Goal: Navigation & Orientation: Go to known website

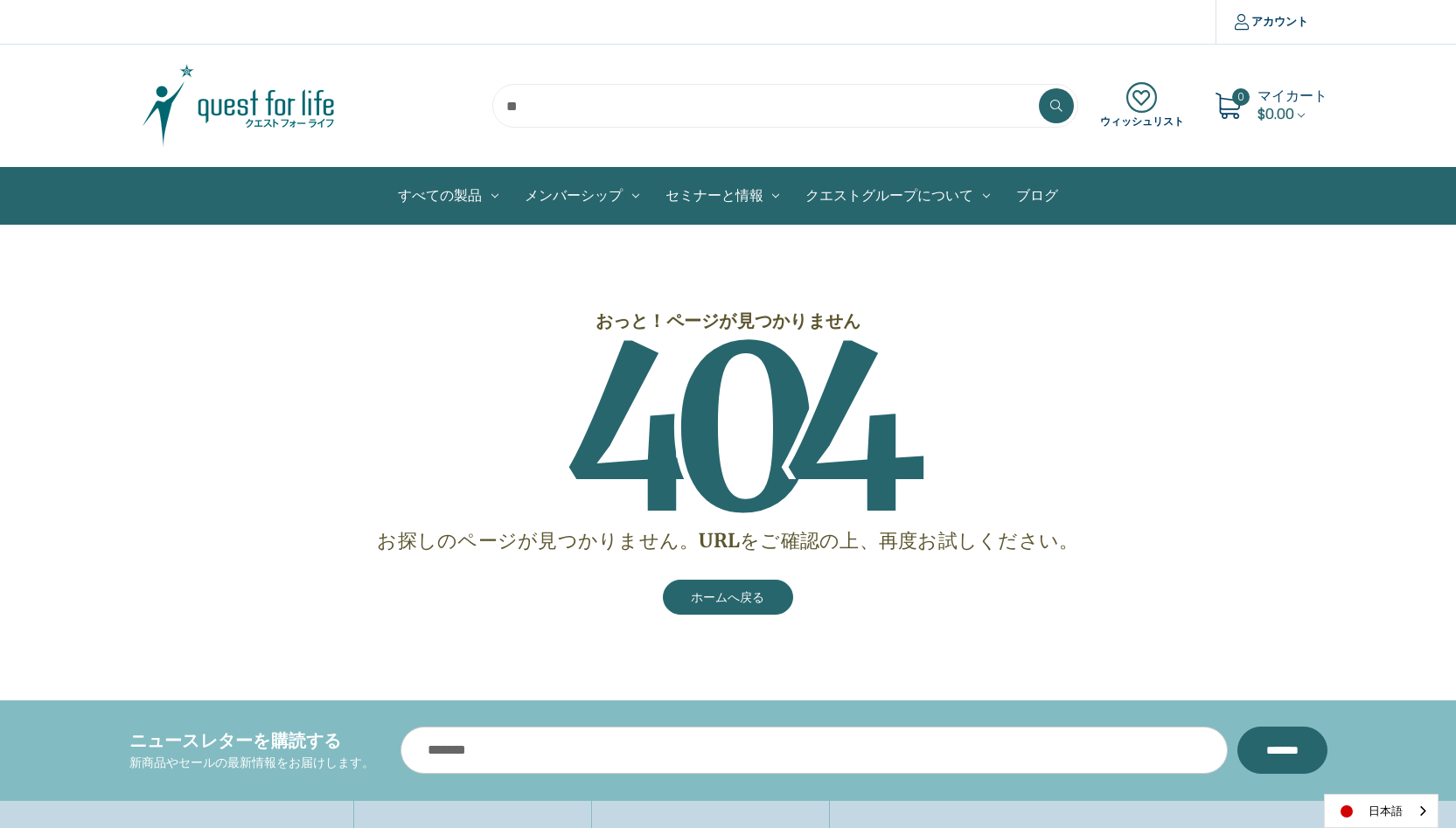
scroll to position [1, 0]
click at [744, 601] on link "ホームへ戻る" at bounding box center [728, 597] width 132 height 35
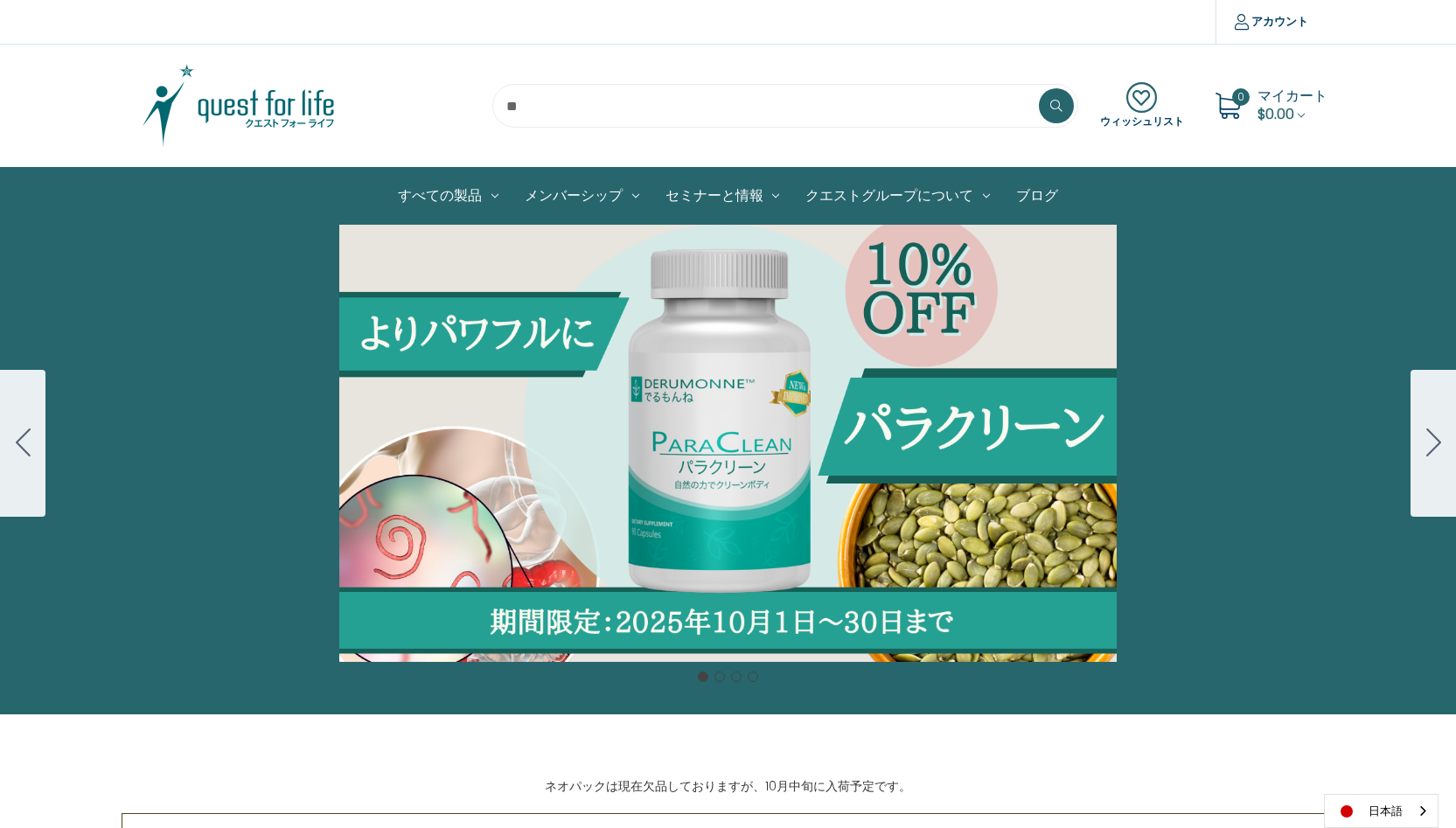
click at [743, 503] on div "カルーセル・タイトル カルーセルスライドに説明を追加します。複数の販売を促進するために使用することができます。 販売中" at bounding box center [728, 443] width 1456 height 437
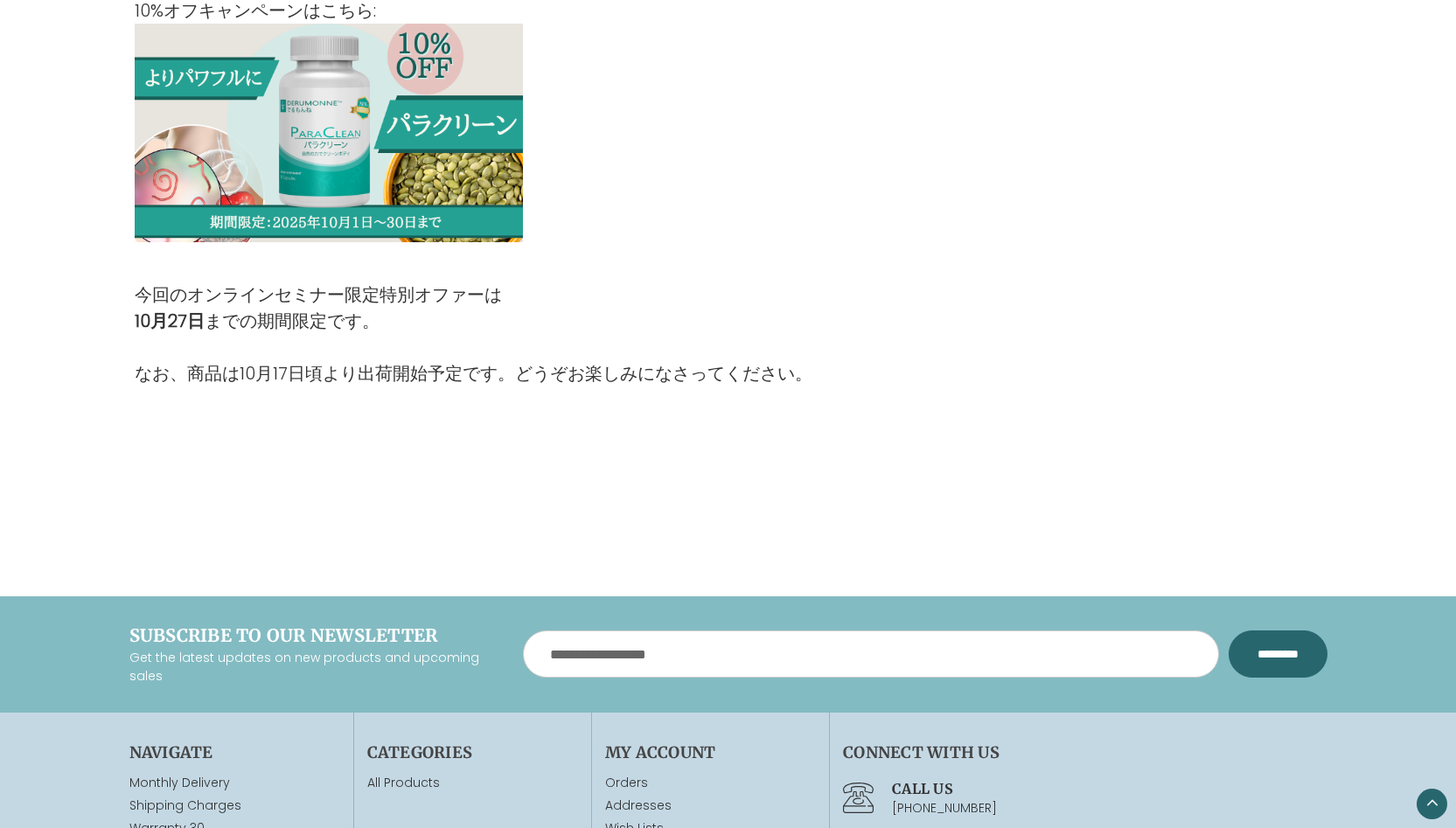
scroll to position [2005, 0]
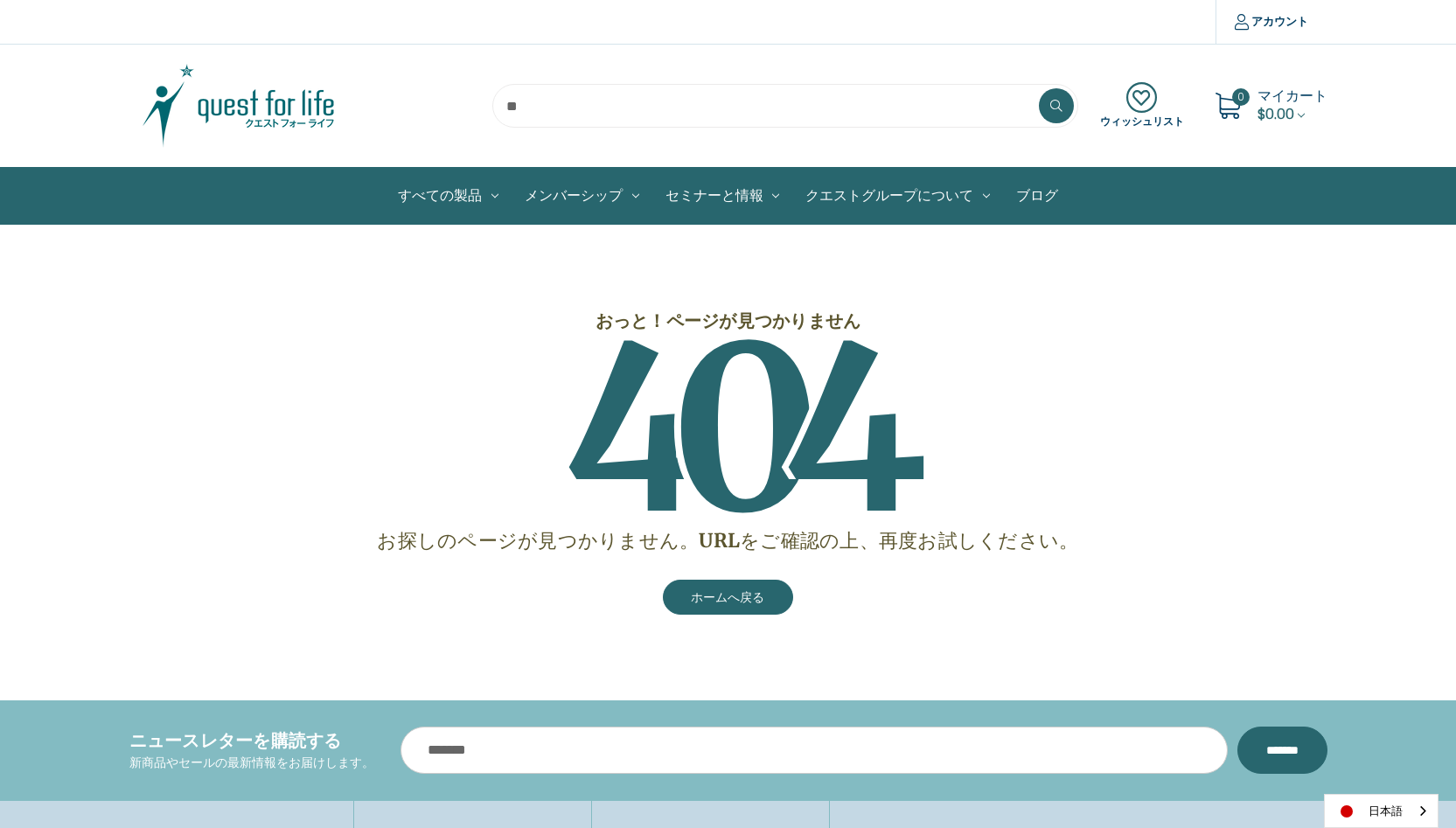
scroll to position [1, 0]
